Goal: Task Accomplishment & Management: Use online tool/utility

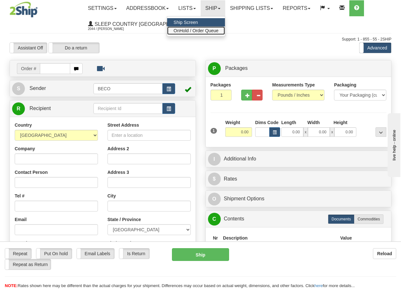
click at [212, 31] on span "OnHold / Order Queue" at bounding box center [196, 30] width 45 height 5
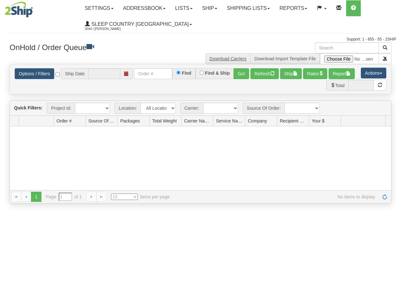
type input "[DATE]"
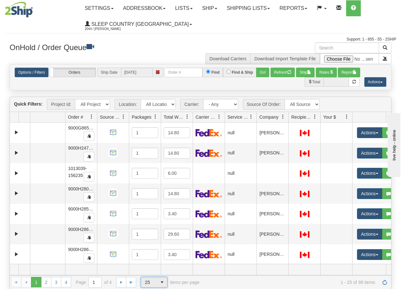
click at [156, 282] on span "25" at bounding box center [149, 282] width 16 height 10
click at [154, 272] on li "100" at bounding box center [154, 272] width 26 height 9
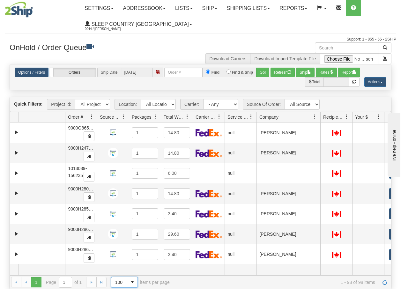
drag, startPoint x: 287, startPoint y: 121, endPoint x: 320, endPoint y: 121, distance: 32.6
click at [320, 121] on div "Aggregation Group Id Id Location Request Id Reply Id Order # Source Of Order Pa…" at bounding box center [198, 117] width 377 height 10
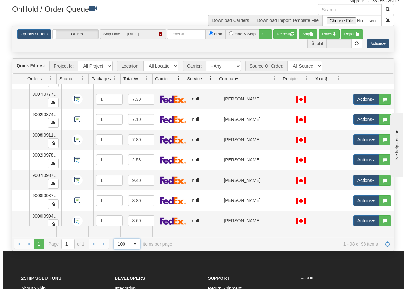
scroll to position [1796, 43]
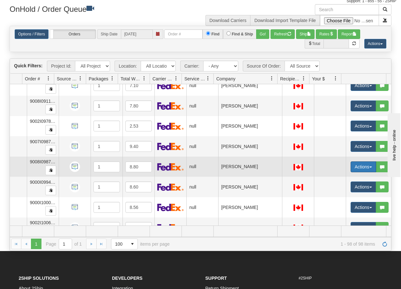
click at [367, 168] on button "Actions" at bounding box center [364, 167] width 26 height 11
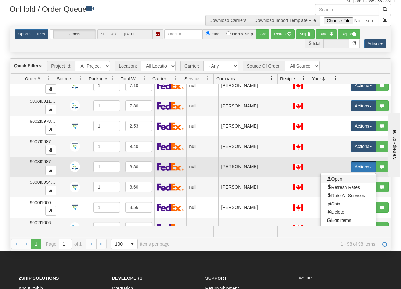
click at [328, 179] on span "Open" at bounding box center [334, 179] width 15 height 5
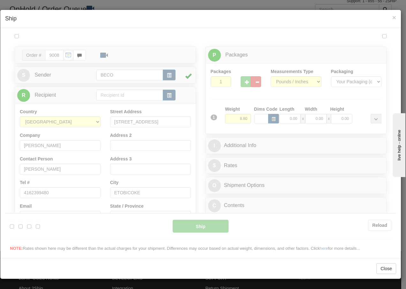
scroll to position [0, 0]
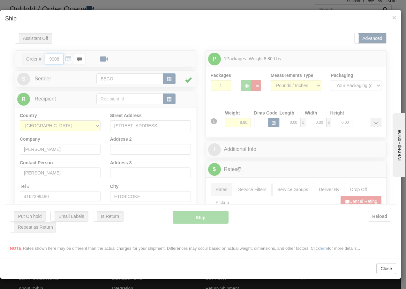
type input "14:30"
type input "16:00"
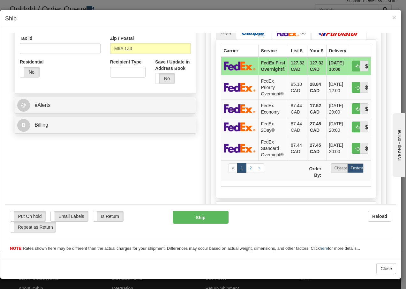
scroll to position [200, 0]
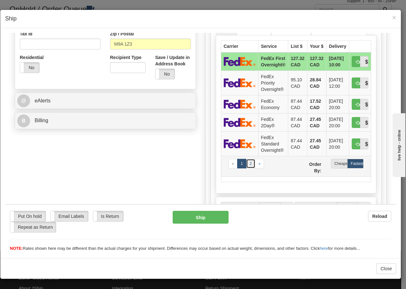
click at [248, 165] on link "2" at bounding box center [250, 164] width 9 height 10
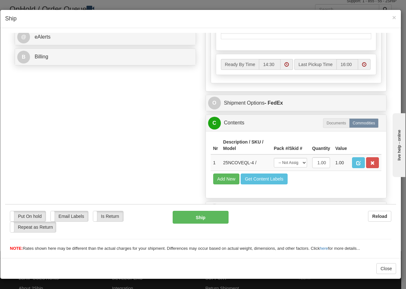
scroll to position [277, 0]
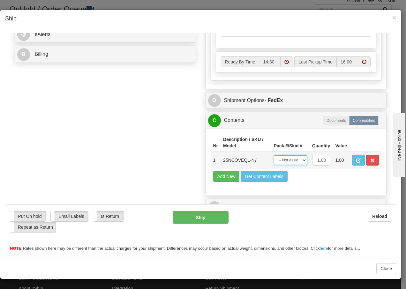
drag, startPoint x: 292, startPoint y: 161, endPoint x: 292, endPoint y: 166, distance: 4.5
click at [292, 161] on select "-- Not Assigned -- Package 1" at bounding box center [290, 160] width 33 height 10
select select "0"
click at [274, 155] on select "-- Not Assigned -- Package 1" at bounding box center [290, 160] width 33 height 10
click at [186, 214] on button "Ship" at bounding box center [201, 217] width 56 height 13
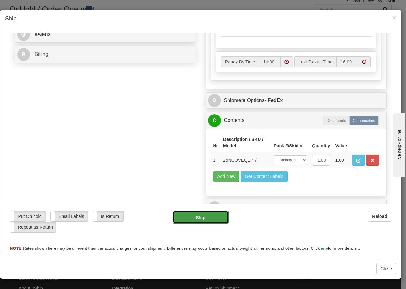
type input "92"
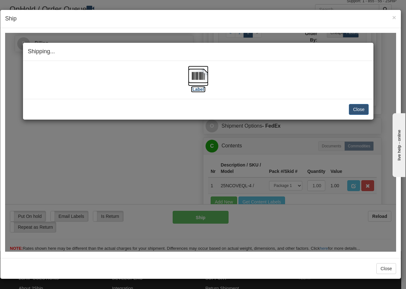
click at [199, 75] on img at bounding box center [198, 75] width 20 height 20
click at [367, 110] on button "Close" at bounding box center [359, 109] width 20 height 11
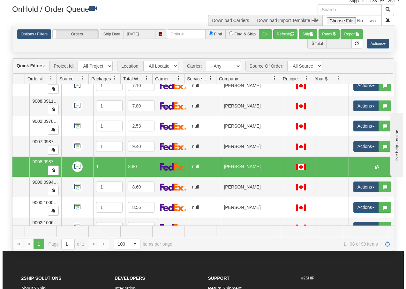
scroll to position [0, 39]
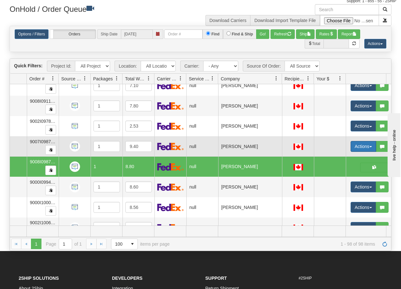
click at [373, 145] on button "Actions" at bounding box center [364, 146] width 26 height 11
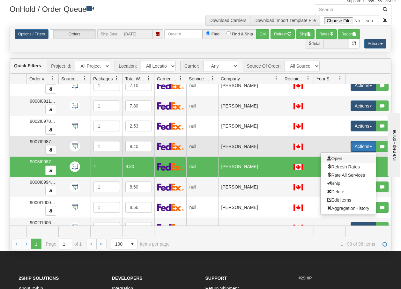
click at [336, 158] on span "Open" at bounding box center [334, 158] width 15 height 5
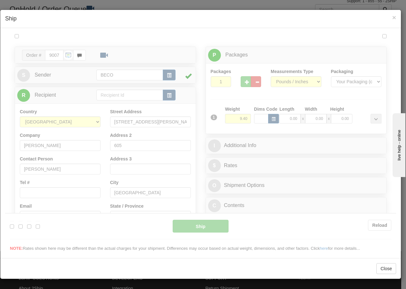
scroll to position [0, 0]
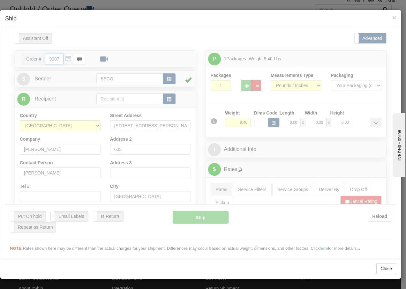
type input "14:31"
type input "16:00"
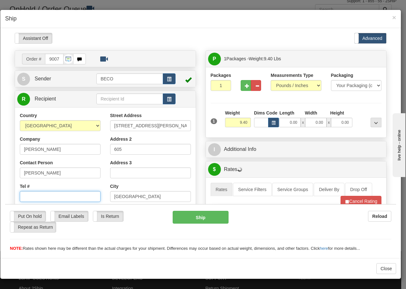
drag, startPoint x: 36, startPoint y: 197, endPoint x: 236, endPoint y: 216, distance: 200.1
click at [37, 197] on input "Tel #" at bounding box center [60, 196] width 81 height 11
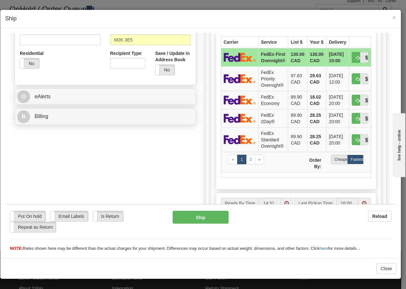
scroll to position [217, 0]
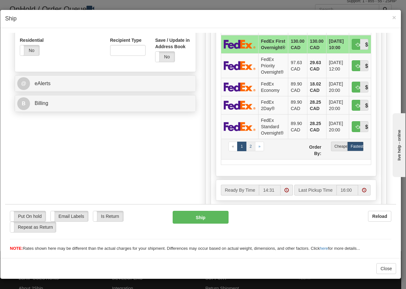
type input "5143539060"
click at [249, 145] on link "2" at bounding box center [250, 146] width 9 height 10
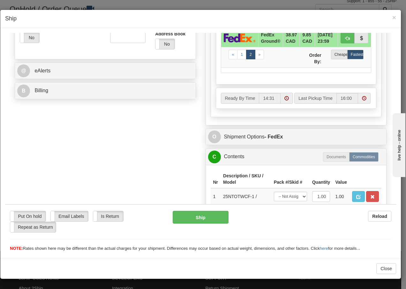
scroll to position [277, 0]
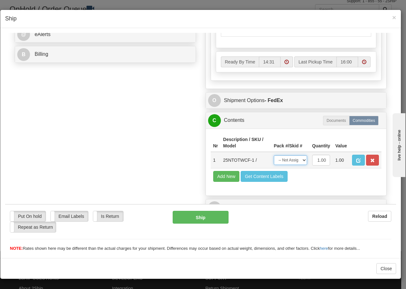
click at [295, 162] on select "-- Not Assigned -- Package 1" at bounding box center [290, 160] width 33 height 10
select select "0"
click at [274, 155] on select "-- Not Assigned -- Package 1" at bounding box center [290, 160] width 33 height 10
click at [203, 218] on button "Ship" at bounding box center [201, 217] width 56 height 13
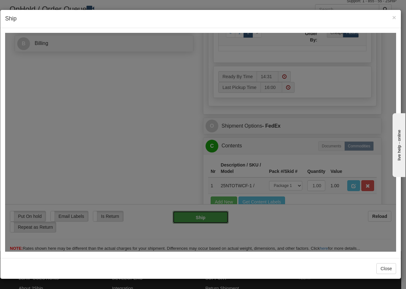
type input "92"
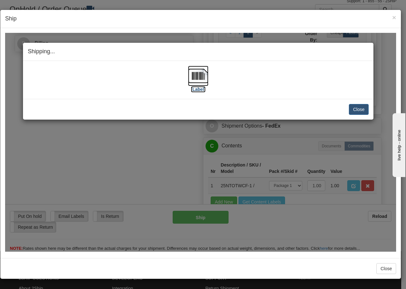
click at [197, 79] on img at bounding box center [198, 75] width 20 height 20
click at [357, 110] on button "Close" at bounding box center [359, 109] width 20 height 11
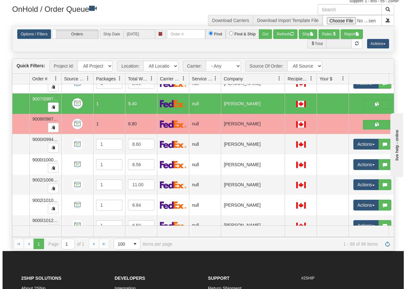
scroll to position [1843, 38]
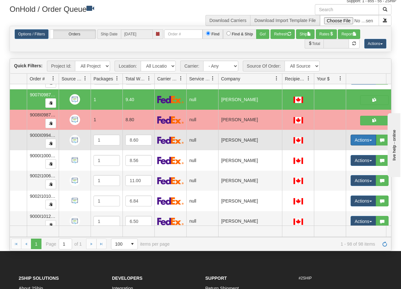
click at [370, 140] on button "Actions" at bounding box center [364, 140] width 26 height 11
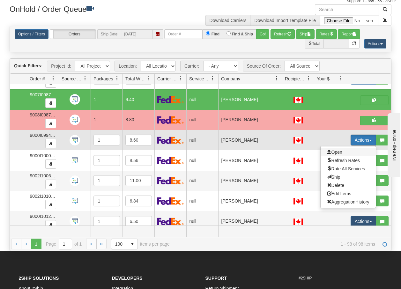
click at [333, 152] on span "Open" at bounding box center [334, 152] width 15 height 5
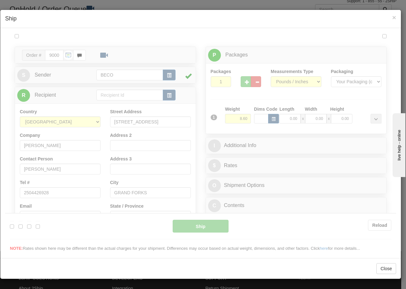
scroll to position [0, 0]
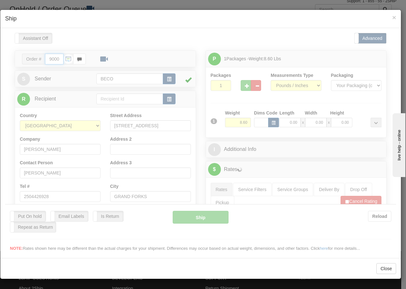
type input "14:32"
type input "16:00"
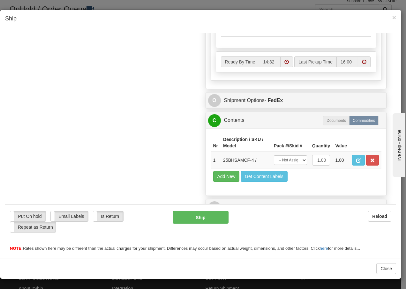
scroll to position [363, 0]
click at [297, 160] on select "-- Not Assigned -- Package 1" at bounding box center [290, 160] width 33 height 10
select select "0"
click at [274, 155] on select "-- Not Assigned -- Package 1" at bounding box center [290, 160] width 33 height 10
click at [201, 214] on button "Ship" at bounding box center [201, 217] width 56 height 13
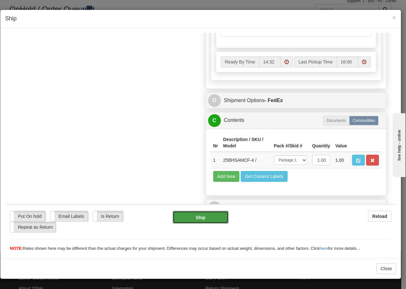
type input "92"
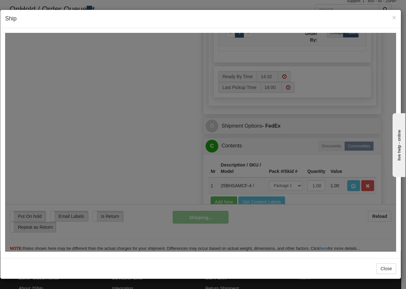
scroll to position [388, 0]
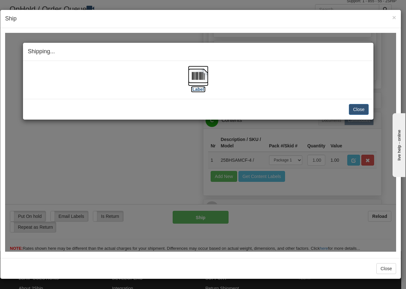
click at [199, 75] on img at bounding box center [198, 75] width 20 height 20
click at [360, 109] on button "Close" at bounding box center [359, 109] width 20 height 11
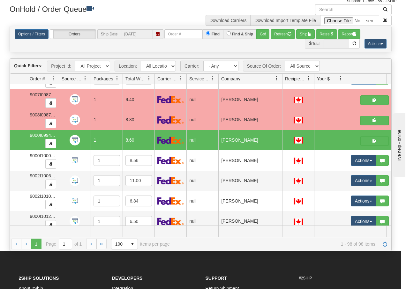
scroll to position [0, 0]
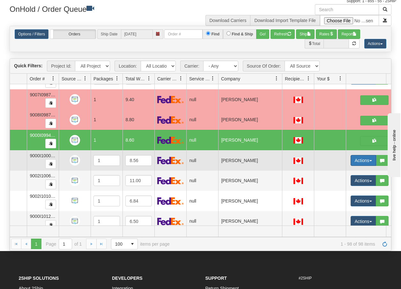
click at [371, 162] on span "button" at bounding box center [371, 160] width 3 height 1
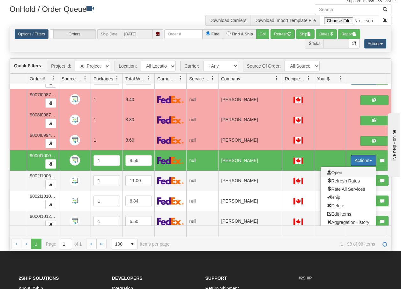
click at [340, 172] on span "Open" at bounding box center [334, 172] width 15 height 5
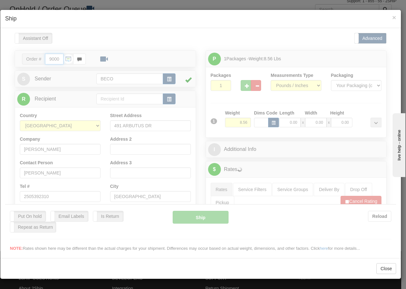
type input "14:33"
type input "16:00"
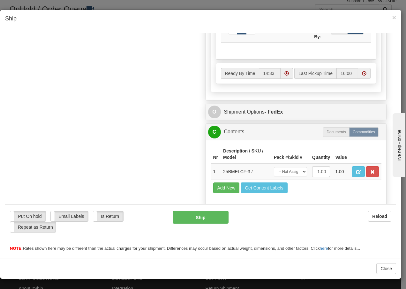
scroll to position [363, 0]
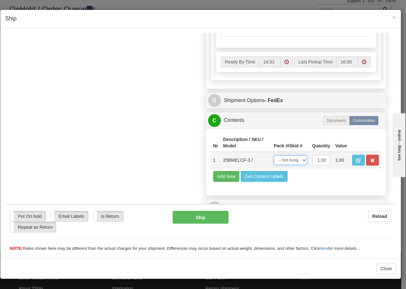
click at [292, 161] on select "-- Not Assigned -- Package 1" at bounding box center [290, 160] width 33 height 10
select select "0"
click at [274, 155] on select "-- Not Assigned -- Package 1" at bounding box center [290, 160] width 33 height 10
click at [193, 220] on button "Ship" at bounding box center [201, 217] width 56 height 13
type input "92"
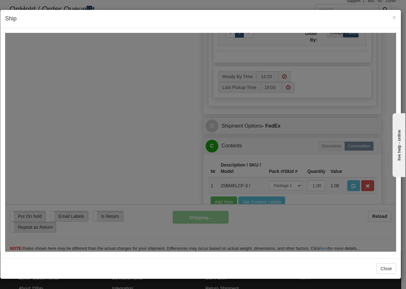
scroll to position [388, 0]
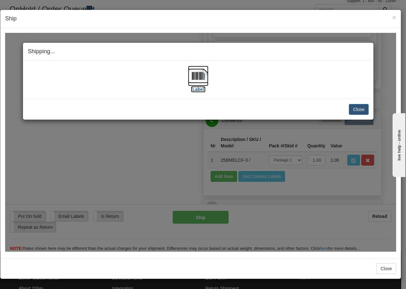
click at [199, 74] on img at bounding box center [198, 75] width 20 height 20
click at [353, 111] on button "Close" at bounding box center [359, 109] width 20 height 11
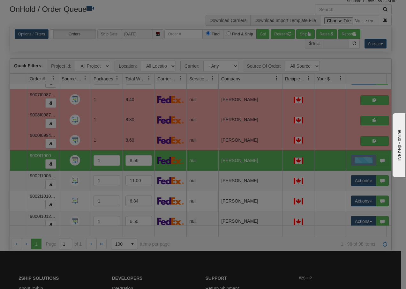
scroll to position [0, 0]
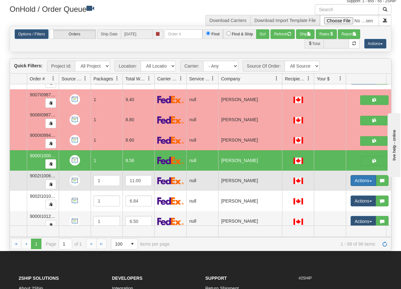
click at [369, 180] on button "Actions" at bounding box center [364, 180] width 26 height 11
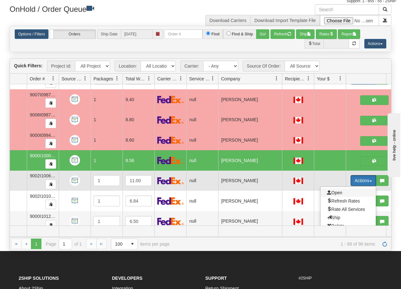
click at [336, 192] on span "Open" at bounding box center [334, 192] width 15 height 5
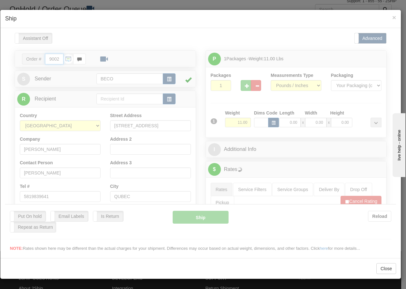
type input "14:33"
type input "16:00"
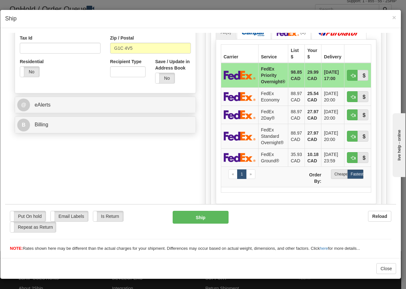
scroll to position [200, 0]
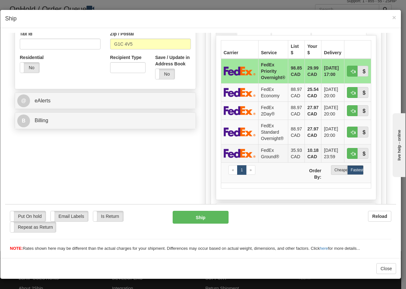
click at [261, 153] on td "FedEx Ground®" at bounding box center [273, 153] width 30 height 18
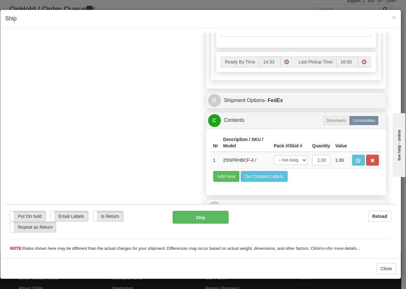
scroll to position [363, 0]
click at [295, 158] on select "-- Not Assigned -- Package 1" at bounding box center [290, 160] width 33 height 10
select select "0"
click at [274, 155] on select "-- Not Assigned -- Package 1" at bounding box center [290, 160] width 33 height 10
click at [188, 217] on button "Ship" at bounding box center [201, 217] width 56 height 13
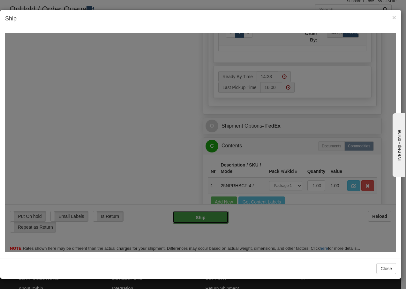
type input "92"
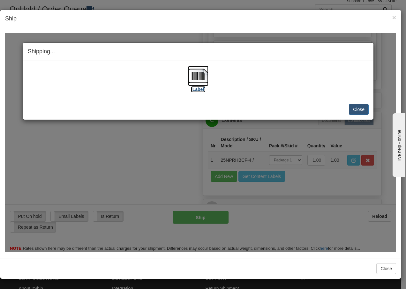
click at [201, 78] on img at bounding box center [198, 75] width 20 height 20
click at [366, 111] on button "Close" at bounding box center [359, 109] width 20 height 11
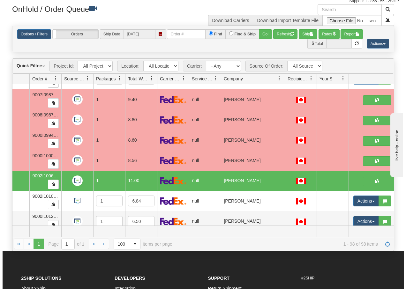
scroll to position [1853, 38]
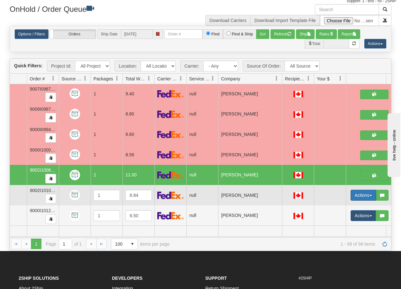
click at [371, 192] on button "Actions" at bounding box center [364, 195] width 26 height 11
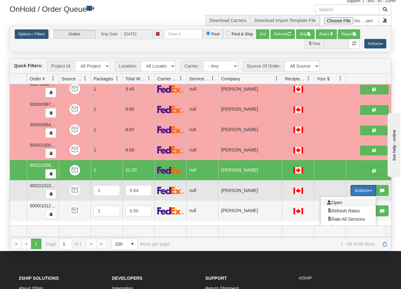
click at [340, 201] on span "Open" at bounding box center [334, 202] width 15 height 5
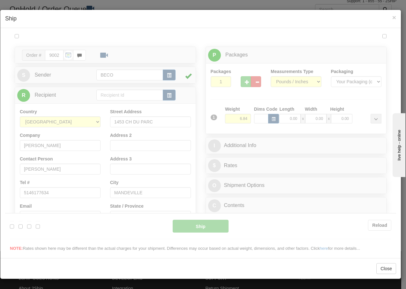
scroll to position [0, 0]
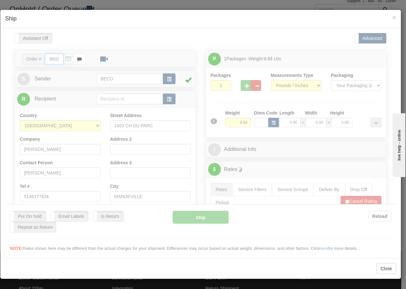
type input "14:34"
type input "16:00"
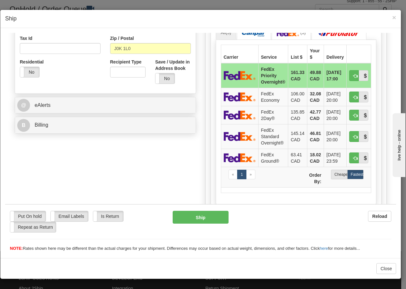
scroll to position [200, 0]
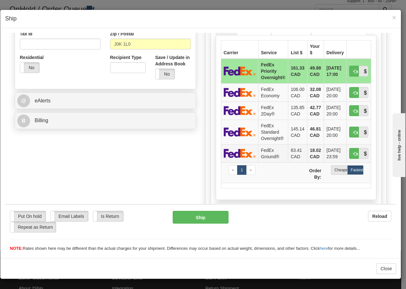
click at [272, 153] on td "FedEx Ground®" at bounding box center [273, 153] width 30 height 18
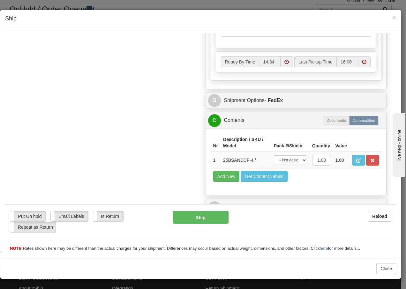
scroll to position [363, 0]
click at [296, 161] on select "-- Not Assigned -- Package 1" at bounding box center [290, 160] width 33 height 10
select select "0"
click at [274, 155] on select "-- Not Assigned -- Package 1" at bounding box center [290, 160] width 33 height 10
click at [192, 220] on button "Ship" at bounding box center [201, 217] width 56 height 13
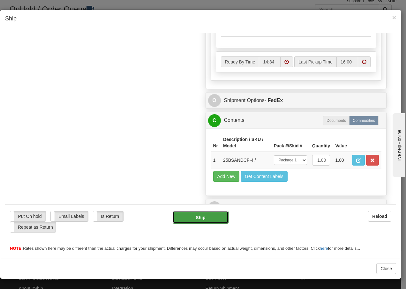
type input "92"
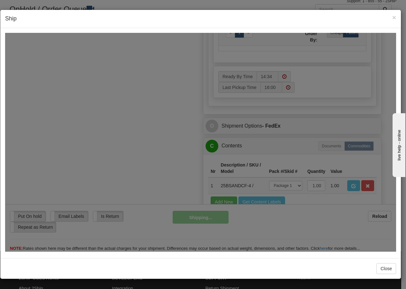
scroll to position [388, 0]
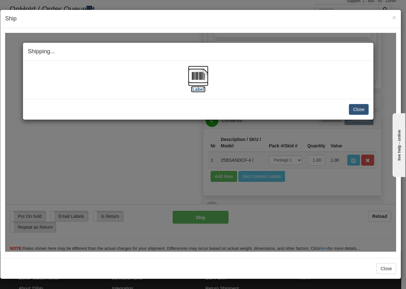
click at [201, 73] on img at bounding box center [198, 75] width 20 height 20
click at [359, 111] on button "Close" at bounding box center [359, 109] width 20 height 11
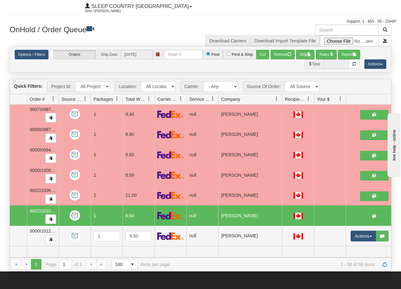
scroll to position [0, 0]
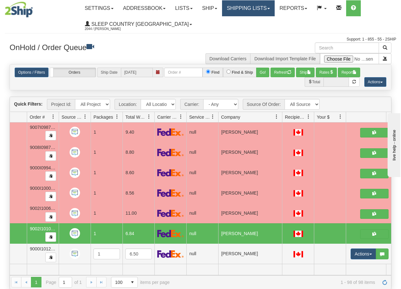
click at [257, 7] on link "Shipping lists" at bounding box center [248, 8] width 53 height 16
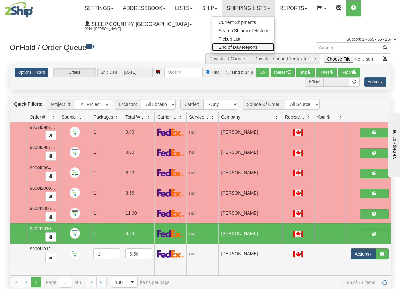
click at [243, 48] on span "End of Day Reports" at bounding box center [238, 47] width 39 height 5
